Goal: Task Accomplishment & Management: Manage account settings

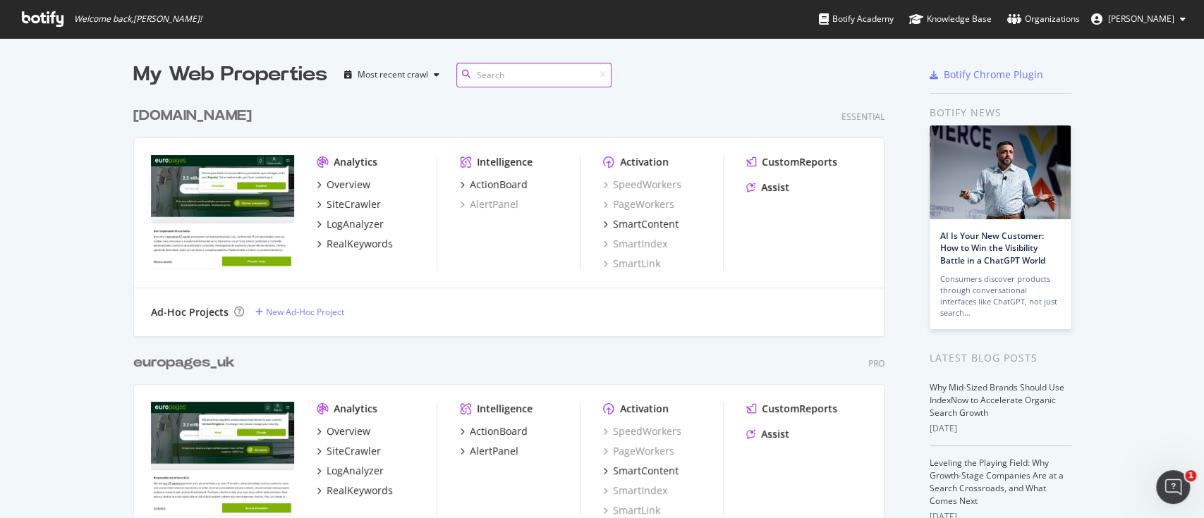
scroll to position [503, 1174]
click at [1153, 23] on span "[PERSON_NAME]" at bounding box center [1141, 19] width 66 height 12
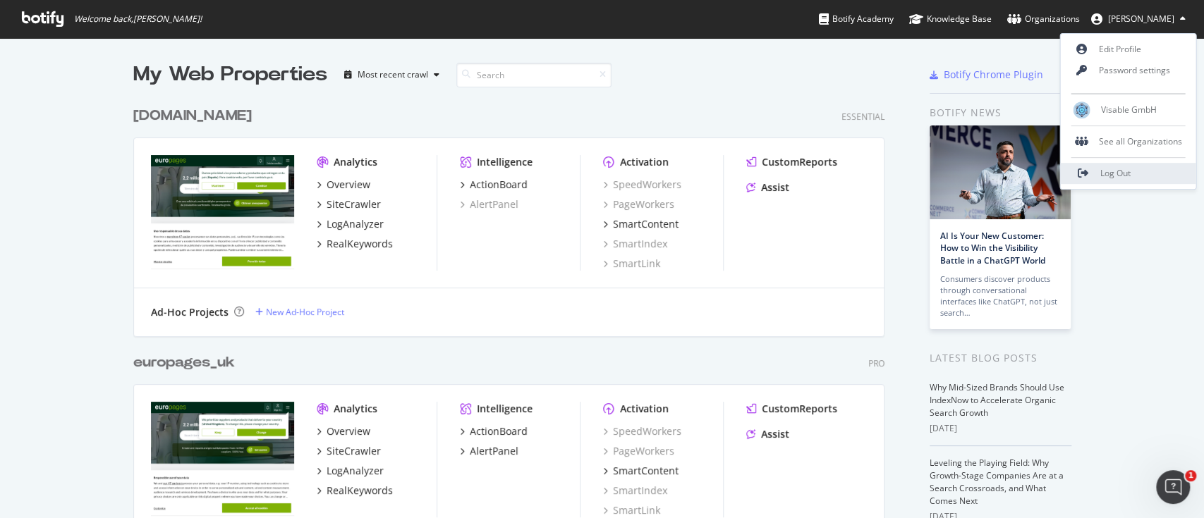
click at [1132, 166] on link "Log Out" at bounding box center [1127, 173] width 135 height 21
